Goal: Understand process/instructions: Learn how to perform a task or action

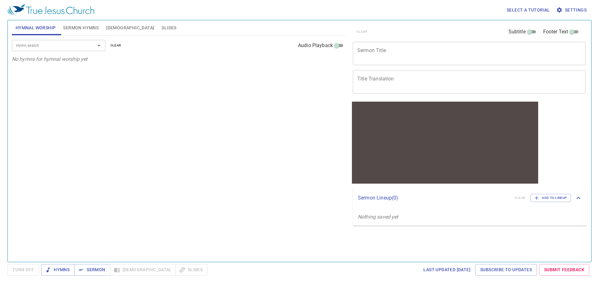
click at [573, 10] on span "Settings" at bounding box center [571, 10] width 29 height 8
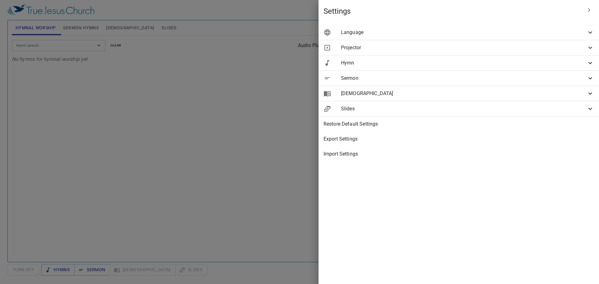
click at [492, 32] on span "Language" at bounding box center [463, 32] width 245 height 7
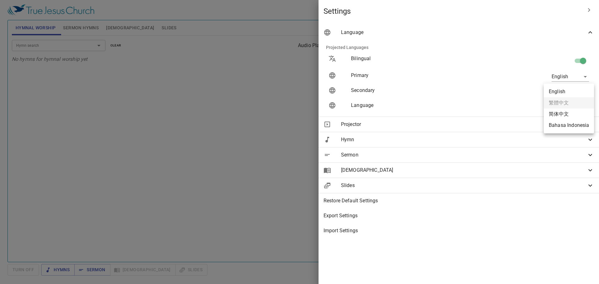
click at [574, 90] on body "Select a tutorial Settings Hymnal Worship Sermon Hymns [DEMOGRAPHIC_DATA] Slide…" at bounding box center [299, 142] width 599 height 284
click at [572, 125] on li "Bahasa Indonesia" at bounding box center [568, 125] width 50 height 11
type input "id"
click at [275, 132] on div at bounding box center [299, 142] width 599 height 284
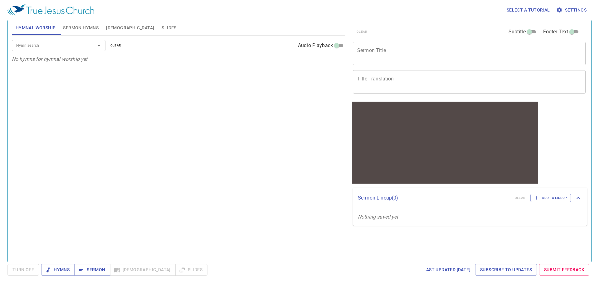
click at [390, 52] on textarea "Sermon Title" at bounding box center [469, 53] width 224 height 12
click at [77, 30] on span "Sermon Hymns" at bounding box center [81, 28] width 36 height 8
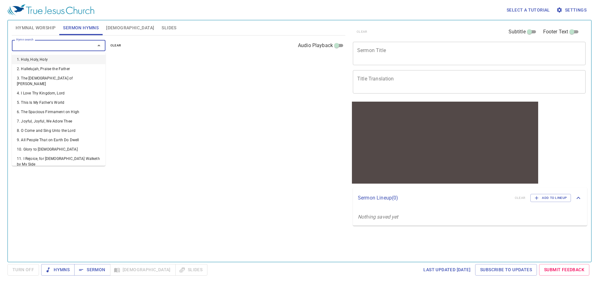
click at [61, 48] on input "Hymn search" at bounding box center [49, 45] width 71 height 7
click at [224, 103] on div "Hymn search Hymn search clear Audio Playback No hymns for [DEMOGRAPHIC_DATA] yet" at bounding box center [178, 146] width 333 height 221
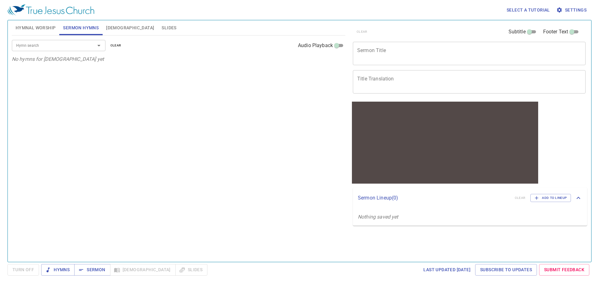
click at [162, 80] on div "Hymn search Hymn search clear Audio Playback No hymns for [DEMOGRAPHIC_DATA] yet" at bounding box center [178, 146] width 333 height 221
click at [84, 27] on span "Sermon Hymns" at bounding box center [81, 28] width 36 height 8
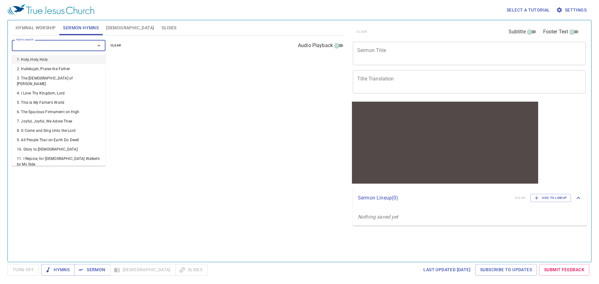
click at [56, 45] on input "Hymn search" at bounding box center [49, 45] width 71 height 7
click at [45, 59] on li "1. Holy, Holy, Holy" at bounding box center [59, 59] width 94 height 9
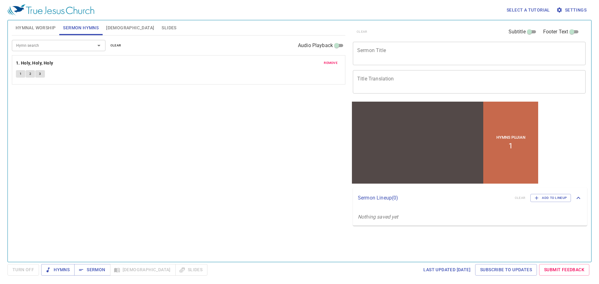
click at [574, 8] on span "Settings" at bounding box center [571, 10] width 29 height 8
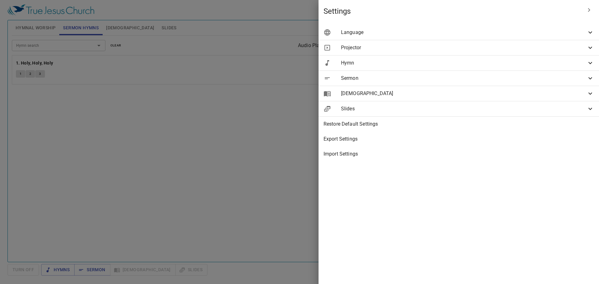
click at [266, 150] on div at bounding box center [299, 142] width 599 height 284
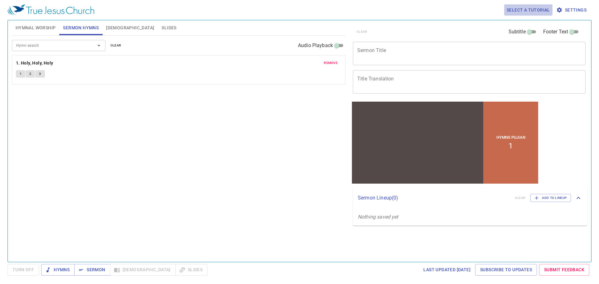
click at [533, 11] on span "Select a tutorial" at bounding box center [527, 10] width 43 height 8
click at [517, 21] on li "Basic" at bounding box center [515, 21] width 22 height 11
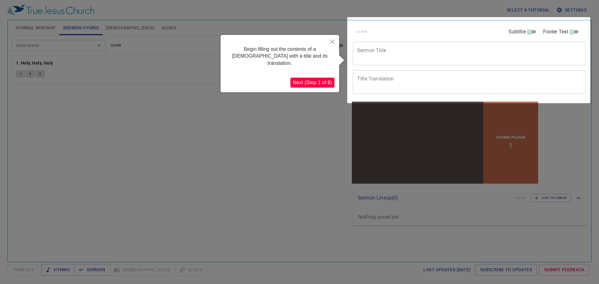
click at [320, 78] on button "Next (Step 1 of 8)" at bounding box center [312, 83] width 44 height 10
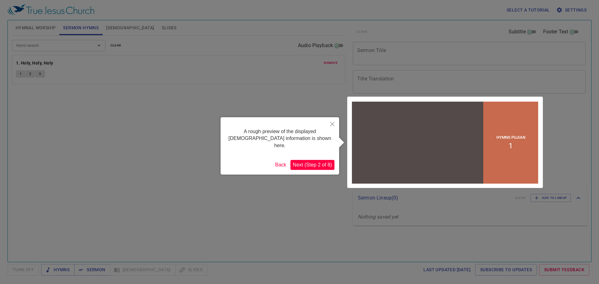
click at [306, 160] on button "Next (Step 2 of 8)" at bounding box center [312, 165] width 44 height 10
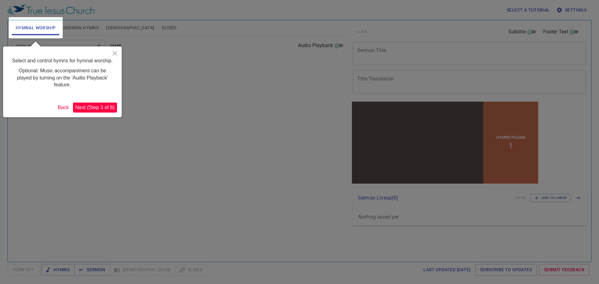
click at [116, 54] on icon "Close" at bounding box center [115, 53] width 4 height 4
